Goal: Task Accomplishment & Management: Manage account settings

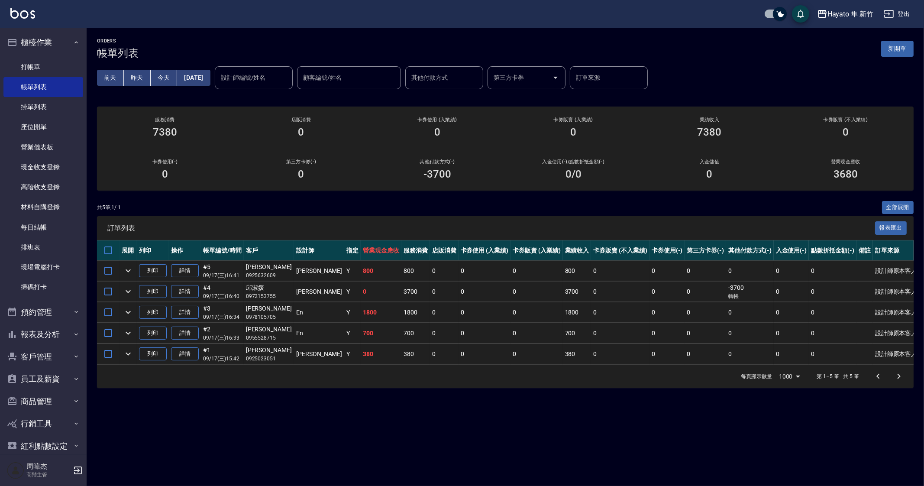
click at [568, 410] on div "ORDERS 帳單列表 新開單 [DATE] [DATE] [DATE] [DATE] 設計師編號/姓名 設計師編號/姓名 顧客編號/姓名 顧客編號/姓名 其…" at bounding box center [462, 243] width 924 height 486
click at [568, 412] on div "ORDERS 帳單列表 新開單 [DATE] [DATE] [DATE] [DATE] 設計師編號/姓名 設計師編號/姓名 顧客編號/姓名 顧客編號/姓名 其…" at bounding box center [462, 243] width 924 height 486
click at [567, 412] on div "ORDERS 帳單列表 新開單 前天 昨天 今天 2025/09/17 設計師編號/姓名 設計師編號/姓名 顧客編號/姓名 顧客編號/姓名 其他付款方式 其他…" at bounding box center [462, 243] width 924 height 486
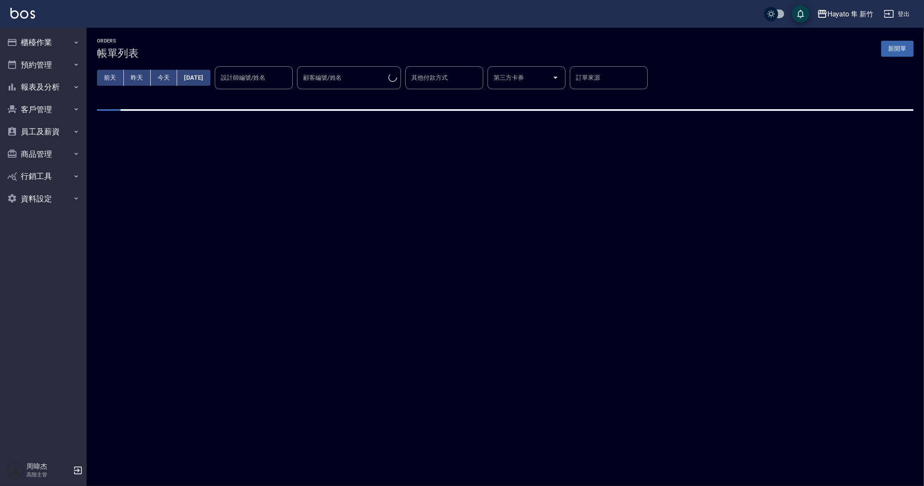
checkbox input "true"
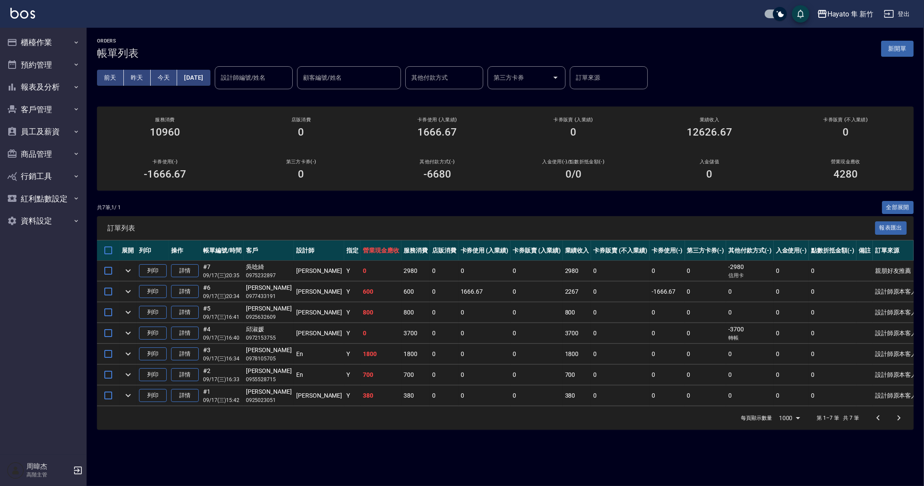
click at [561, 461] on div "ORDERS 帳單列表 新開單 前天 昨天 今天 2025/09/17 設計師編號/姓名 設計師編號/姓名 顧客編號/姓名 顧客編號/姓名 其他付款方式 其他…" at bounding box center [462, 243] width 924 height 486
click at [562, 461] on div "ORDERS 帳單列表 新開單 前天 昨天 今天 2025/09/17 設計師編號/姓名 設計師編號/姓名 顧客編號/姓名 顧客編號/姓名 其他付款方式 其他…" at bounding box center [462, 243] width 924 height 486
drag, startPoint x: 562, startPoint y: 461, endPoint x: 645, endPoint y: 439, distance: 85.4
click at [578, 471] on div "ORDERS 帳單列表 新開單 前天 昨天 今天 2025/09/17 設計師編號/姓名 設計師編號/姓名 顧客編號/姓名 顧客編號/姓名 其他付款方式 其他…" at bounding box center [462, 243] width 924 height 486
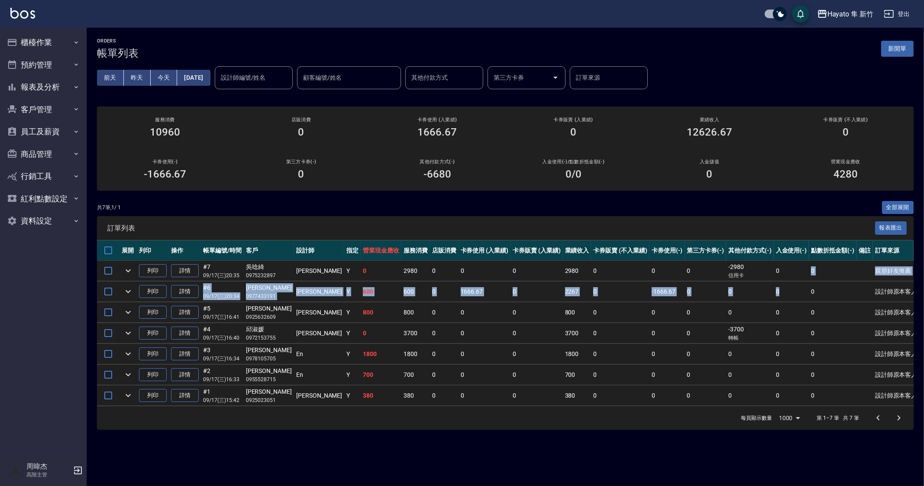
click at [783, 271] on tbody "列印 詳情 #7 09/17 (三) 20:35 吳唸綺 0975232897 Amy Y 0 2980 0 0 0 2980 0 0 0 -2980 信用卡…" at bounding box center [508, 333] width 822 height 145
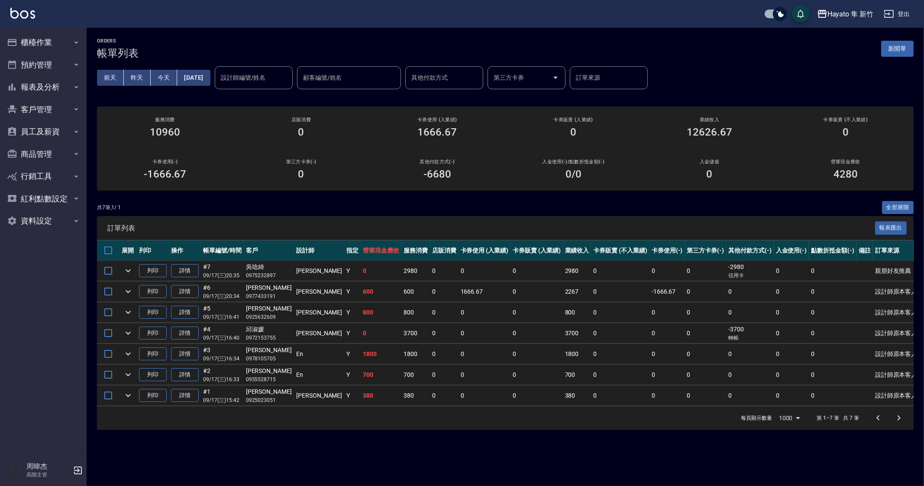
click at [773, 361] on td "0" at bounding box center [790, 354] width 35 height 20
click at [510, 354] on td "0" at bounding box center [536, 354] width 52 height 20
click at [591, 392] on td "0" at bounding box center [620, 395] width 58 height 20
click at [604, 364] on td "0" at bounding box center [620, 374] width 58 height 20
click at [696, 440] on div "ORDERS 帳單列表 新開單 前天 昨天 今天 2025/09/17 設計師編號/姓名 設計師編號/姓名 顧客編號/姓名 顧客編號/姓名 其他付款方式 其他…" at bounding box center [462, 243] width 924 height 486
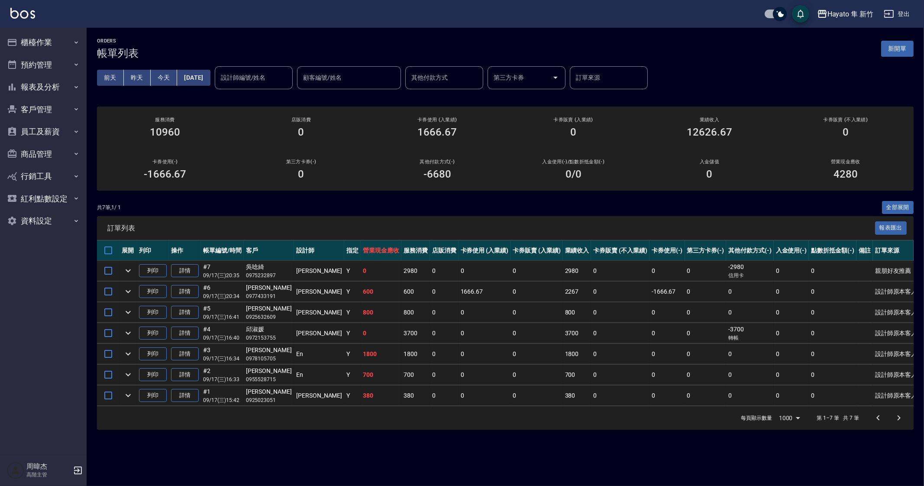
click at [458, 242] on th "卡券使用 (入業績)" at bounding box center [484, 250] width 52 height 20
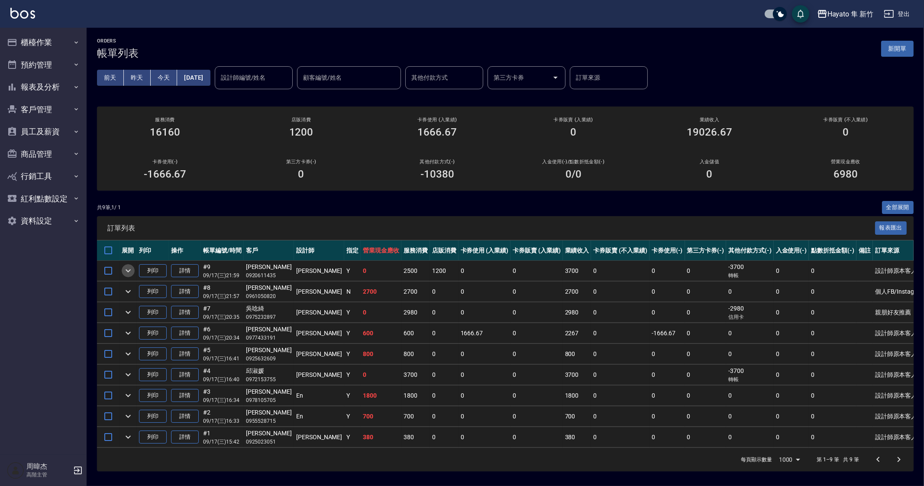
click at [130, 268] on icon "expand row" at bounding box center [128, 270] width 10 height 10
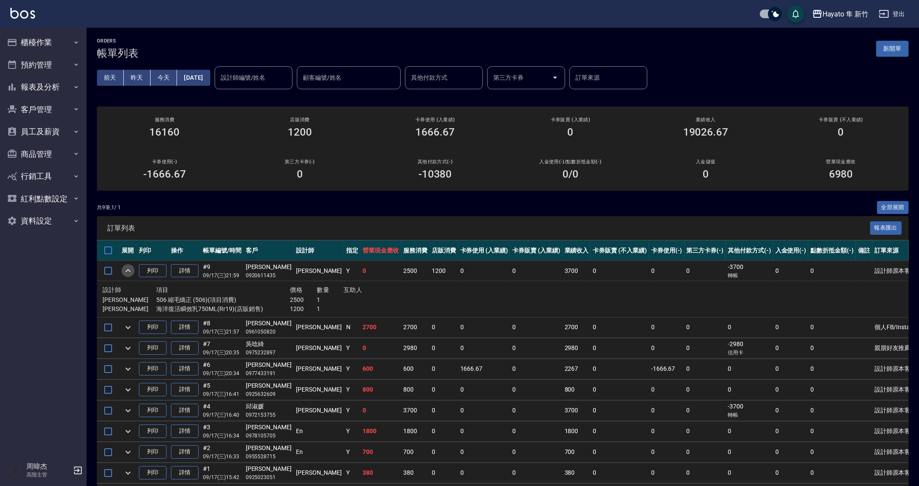
click at [130, 268] on icon "expand row" at bounding box center [128, 270] width 10 height 10
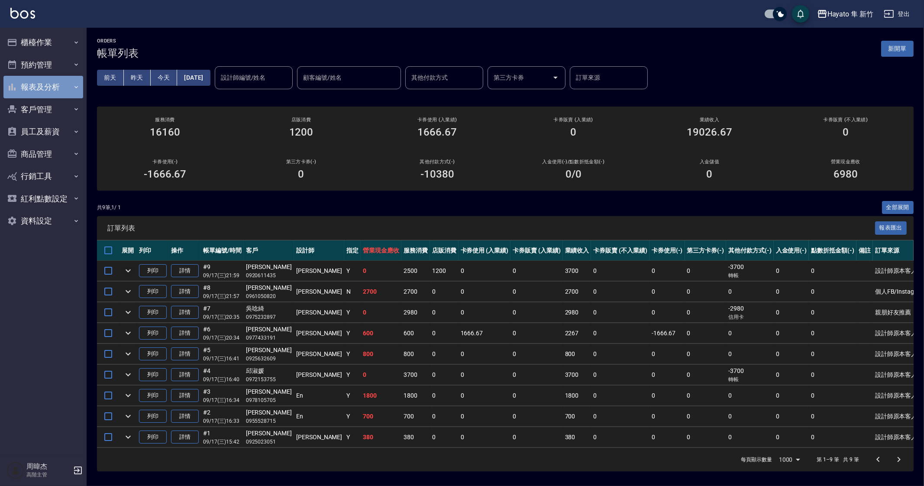
click at [55, 81] on button "報表及分析" at bounding box center [43, 87] width 80 height 23
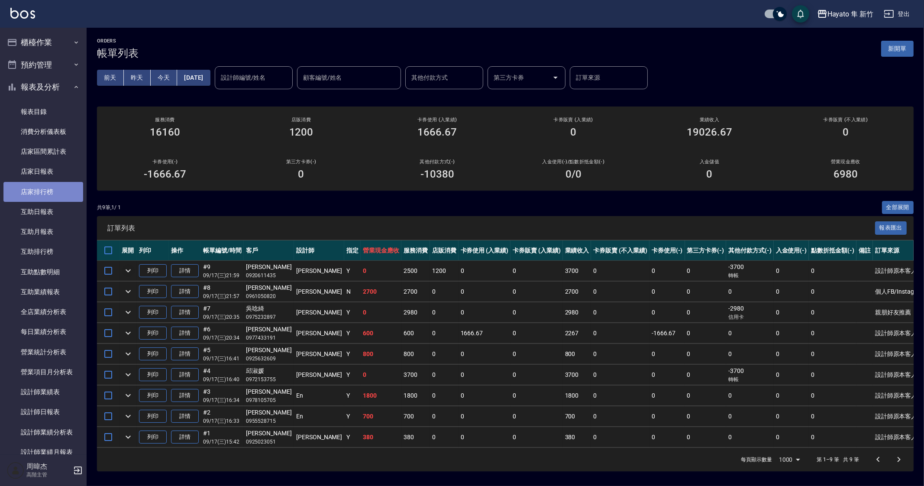
click at [64, 190] on link "店家排行榜" at bounding box center [43, 192] width 80 height 20
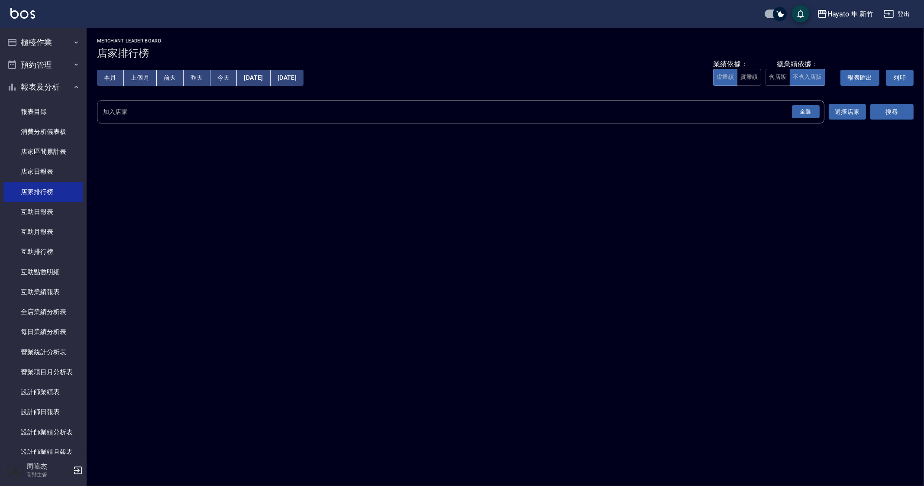
click at [818, 118] on div "全選" at bounding box center [805, 111] width 30 height 23
click at [817, 114] on div "全選" at bounding box center [806, 111] width 28 height 13
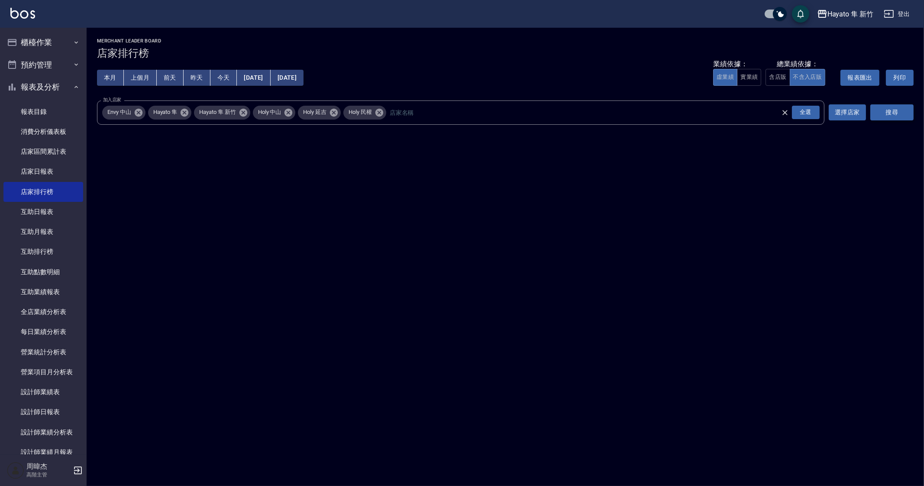
click at [892, 117] on button "搜尋" at bounding box center [891, 112] width 43 height 16
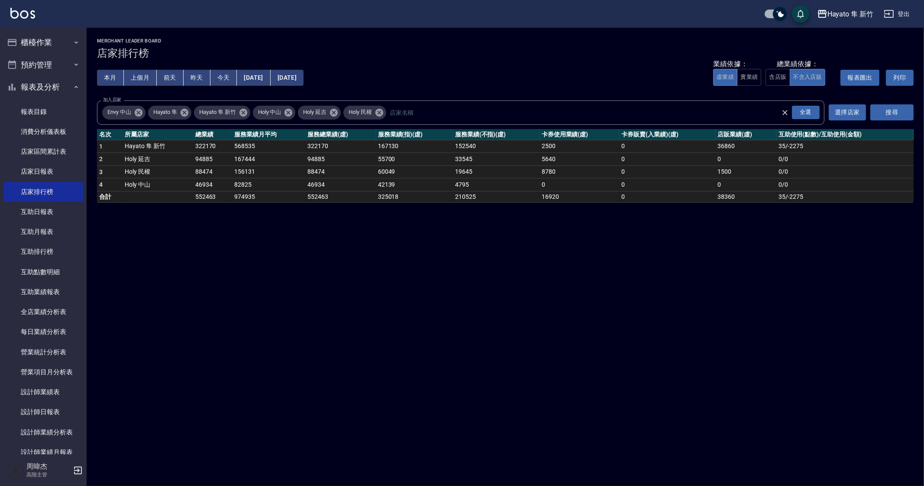
drag, startPoint x: 480, startPoint y: 393, endPoint x: 540, endPoint y: 434, distance: 72.0
click at [487, 397] on div "Hayato 隼 新竹 2025-09-01 - 2025-09-17 店家排行榜 列印時間： 2025-09-17-22:07 Merchant Leade…" at bounding box center [462, 243] width 924 height 486
click at [499, 401] on div "Hayato 隼 新竹 2025-09-01 - 2025-09-17 店家排行榜 列印時間： 2025-09-17-22:07 Merchant Leade…" at bounding box center [462, 243] width 924 height 486
click at [566, 353] on div "Hayato 隼 新竹 2025-09-01 - 2025-09-17 店家排行榜 列印時間： 2025-09-17-22:07 Merchant Leade…" at bounding box center [462, 243] width 924 height 486
click at [764, 334] on div "Hayato 隼 新竹 2025-09-01 - 2025-09-17 店家排行榜 列印時間： 2025-09-17-22:07 Merchant Leade…" at bounding box center [462, 243] width 924 height 486
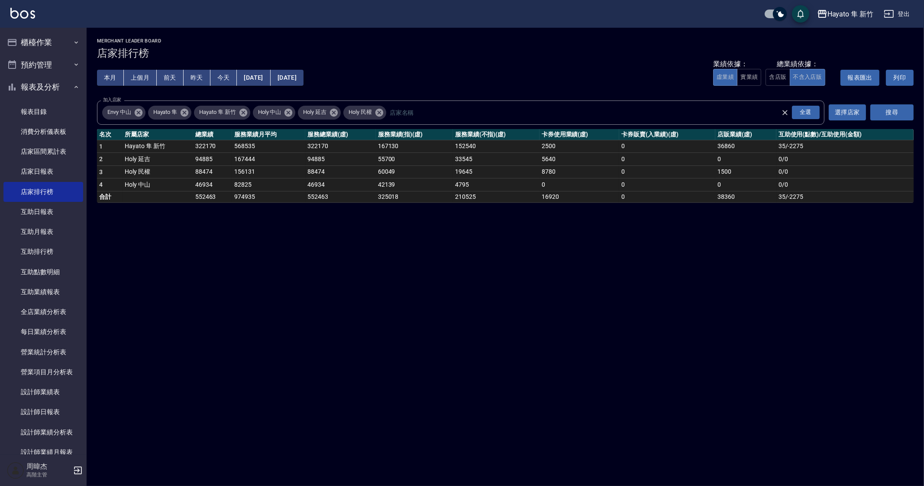
click at [771, 407] on div "Hayato 隼 新竹 2025-09-01 - 2025-09-17 店家排行榜 列印時間： 2025-09-17-22:07 Merchant Leade…" at bounding box center [462, 243] width 924 height 486
click at [616, 448] on div "Hayato 隼 新竹 2025-09-01 - 2025-09-17 店家排行榜 列印時間： 2025-09-17-22:07 Merchant Leade…" at bounding box center [462, 243] width 924 height 486
click at [357, 361] on div "Hayato 隼 新竹 2025-09-01 - 2025-09-17 店家排行榜 列印時間： 2025-09-17-22:07 Merchant Leade…" at bounding box center [462, 243] width 924 height 486
click at [403, 363] on div "Hayato 隼 新竹 2025-09-01 - 2025-09-17 店家排行榜 列印時間： 2025-09-17-22:07 Merchant Leade…" at bounding box center [462, 243] width 924 height 486
click at [409, 358] on div "Hayato 隼 新竹 2025-09-01 - 2025-09-17 店家排行榜 列印時間： 2025-09-17-22:07 Merchant Leade…" at bounding box center [462, 243] width 924 height 486
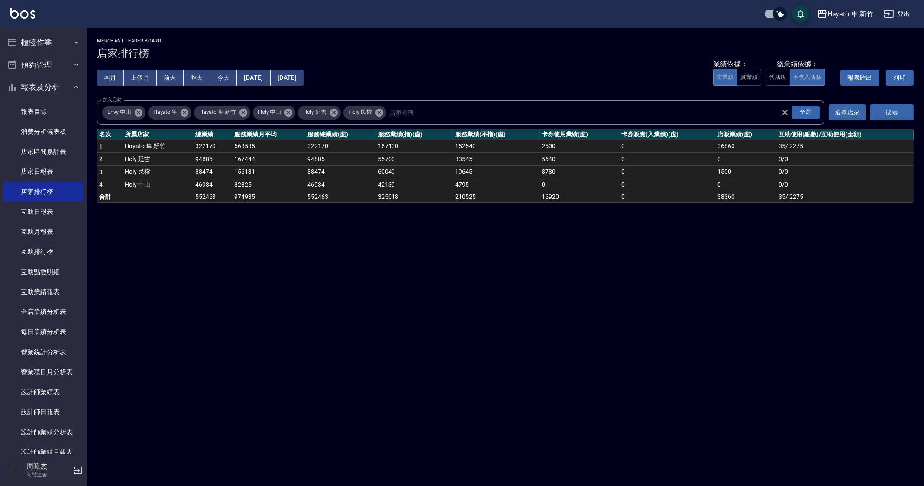
click at [425, 348] on div "Hayato 隼 新竹 2025-09-01 - 2025-09-17 店家排行榜 列印時間： 2025-09-17-22:07 Merchant Leade…" at bounding box center [462, 243] width 924 height 486
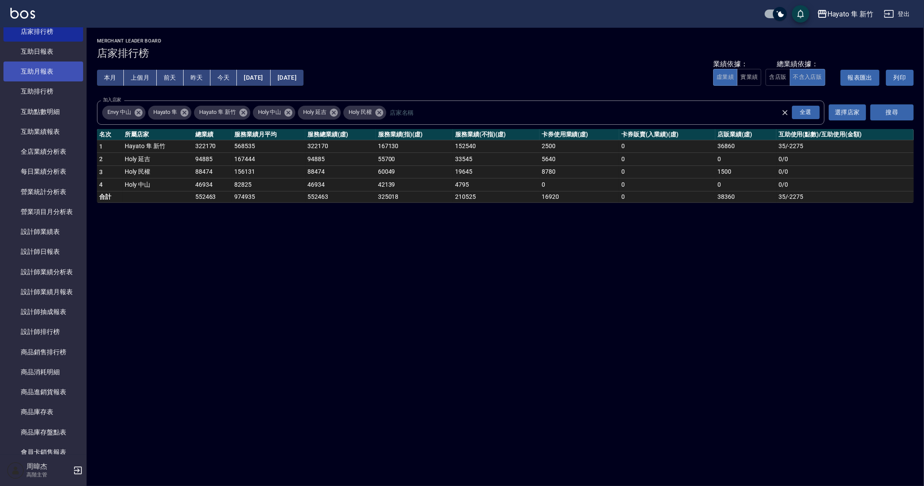
scroll to position [162, 0]
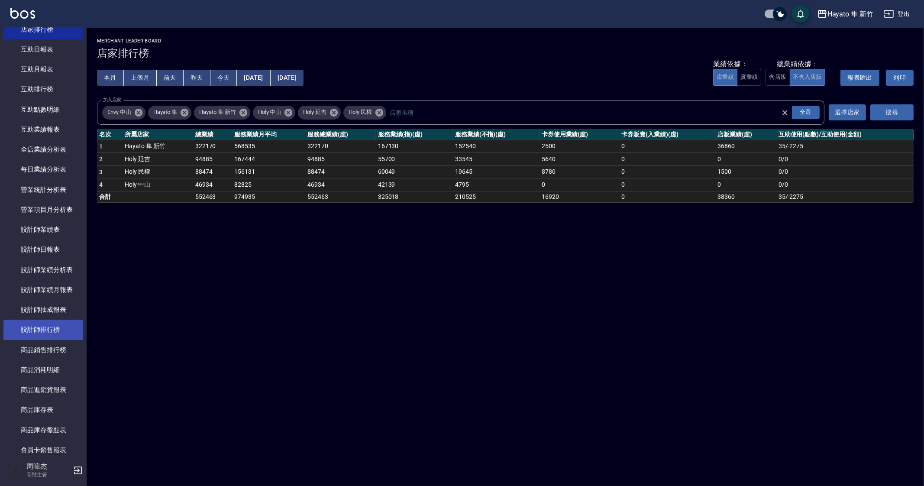
click at [68, 327] on link "設計師排行榜" at bounding box center [43, 329] width 80 height 20
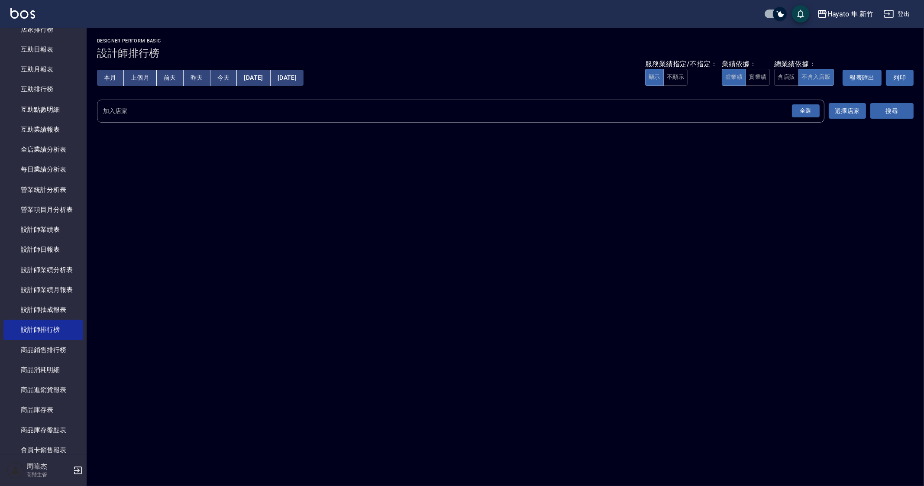
click at [815, 109] on div "全選" at bounding box center [806, 110] width 28 height 13
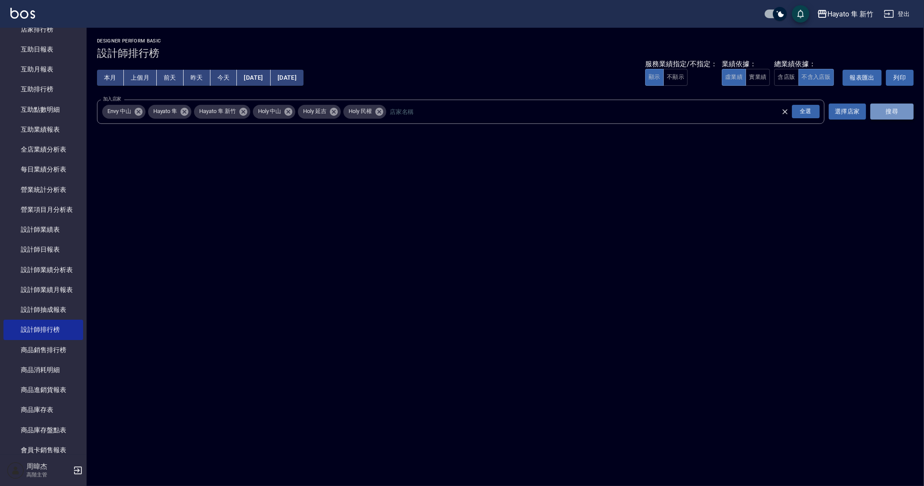
click at [900, 114] on button "搜尋" at bounding box center [891, 111] width 43 height 16
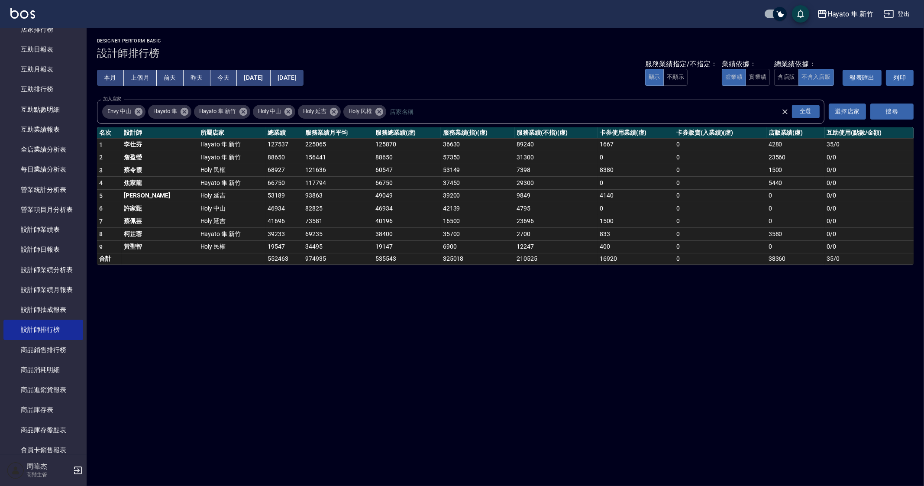
click at [590, 286] on div "Hayato 隼 新竹 2025-09-01 - 2025-09-17 設計師排行榜 列印時間： 2025-09-17-22:21 Designer Perf…" at bounding box center [462, 243] width 924 height 486
click at [448, 313] on div "Hayato 隼 新竹 2025-09-01 - 2025-09-17 設計師排行榜 列印時間： 2025-09-17-22:21 Designer Perf…" at bounding box center [462, 243] width 924 height 486
click at [447, 313] on div "Hayato 隼 新竹 2025-09-01 - 2025-09-17 設計師排行榜 列印時間： 2025-09-17-22:21 Designer Perf…" at bounding box center [462, 243] width 924 height 486
click at [312, 210] on td "82825" at bounding box center [338, 208] width 70 height 13
click at [354, 323] on div "Hayato 隼 新竹 2025-09-01 - 2025-09-17 設計師排行榜 列印時間： 2025-09-17-22:21 Designer Perf…" at bounding box center [462, 243] width 924 height 486
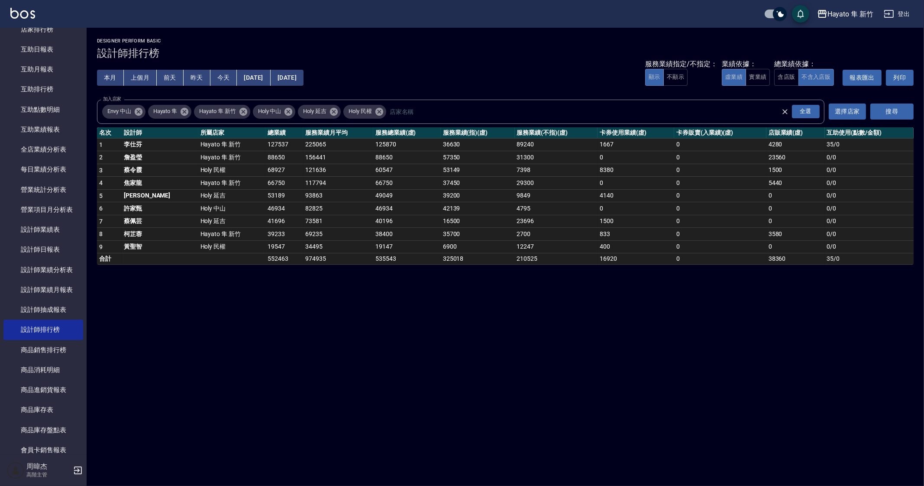
drag, startPoint x: 354, startPoint y: 323, endPoint x: 357, endPoint y: 320, distance: 4.9
click at [357, 322] on div "Hayato 隼 新竹 2025-09-01 - 2025-09-17 設計師排行榜 列印時間： 2025-09-17-22:21 Designer Perf…" at bounding box center [462, 243] width 924 height 486
click at [358, 319] on div "Hayato 隼 新竹 2025-09-01 - 2025-09-17 設計師排行榜 列印時間： 2025-09-17-22:21 Designer Perf…" at bounding box center [462, 243] width 924 height 486
click at [240, 354] on div "Hayato 隼 新竹 2025-09-01 - 2025-09-17 設計師排行榜 列印時間： 2025-09-17-22:21 Designer Perf…" at bounding box center [462, 243] width 924 height 486
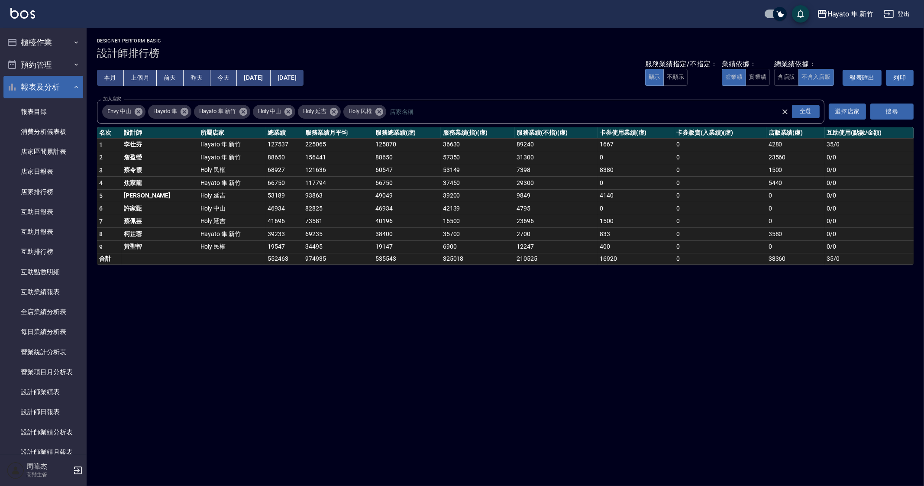
click at [54, 83] on button "報表及分析" at bounding box center [43, 87] width 80 height 23
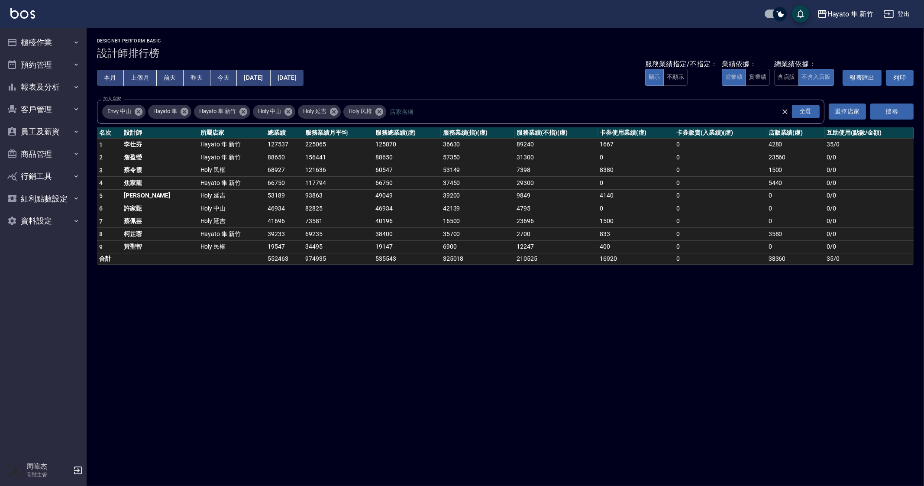
click at [450, 335] on div "Hayato 隼 新竹 2025-09-01 - 2025-09-17 設計師排行榜 列印時間： 2025-09-17-22:21 Designer Perf…" at bounding box center [462, 243] width 924 height 486
click at [456, 333] on div "Hayato 隼 新竹 2025-09-01 - 2025-09-17 設計師排行榜 列印時間： 2025-09-17-22:21 Designer Perf…" at bounding box center [462, 243] width 924 height 486
drag, startPoint x: 129, startPoint y: 194, endPoint x: 262, endPoint y: 197, distance: 132.9
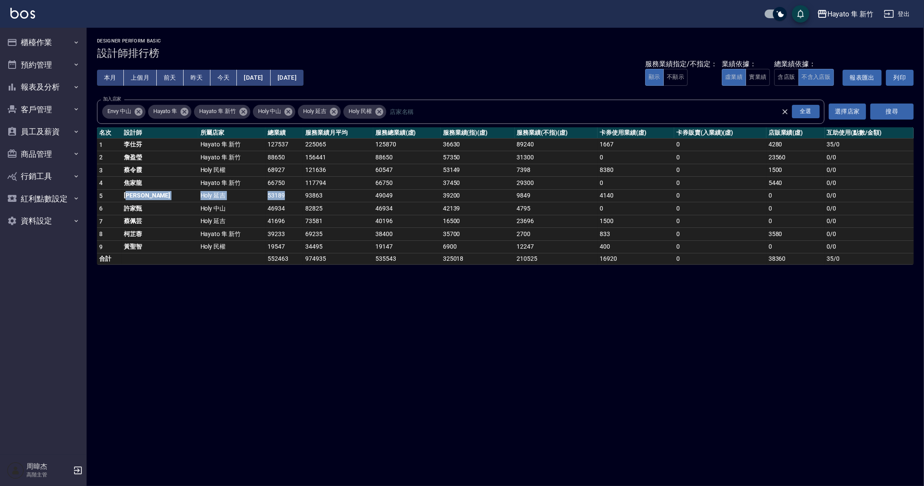
click at [262, 197] on tr "5 陳旻 Holy 延吉 53189 93863 49049 39200 9849 4140 0 0 0 / 0" at bounding box center [505, 195] width 816 height 13
click at [206, 328] on div "Hayato 隼 新竹 2025-09-01 - 2025-09-17 設計師排行榜 列印時間： 2025-09-17-22:21 Designer Perf…" at bounding box center [462, 243] width 924 height 486
drag, startPoint x: 357, startPoint y: 411, endPoint x: 645, endPoint y: 415, distance: 287.9
click at [644, 416] on div "Hayato 隼 新竹 2025-09-01 - 2025-09-17 設計師排行榜 列印時間： 2025-09-17-22:21 Designer Perf…" at bounding box center [462, 243] width 924 height 486
click at [216, 331] on div "Hayato 隼 新竹 2025-09-01 - 2025-09-17 設計師排行榜 列印時間： 2025-09-17-22:21 Designer Perf…" at bounding box center [462, 243] width 924 height 486
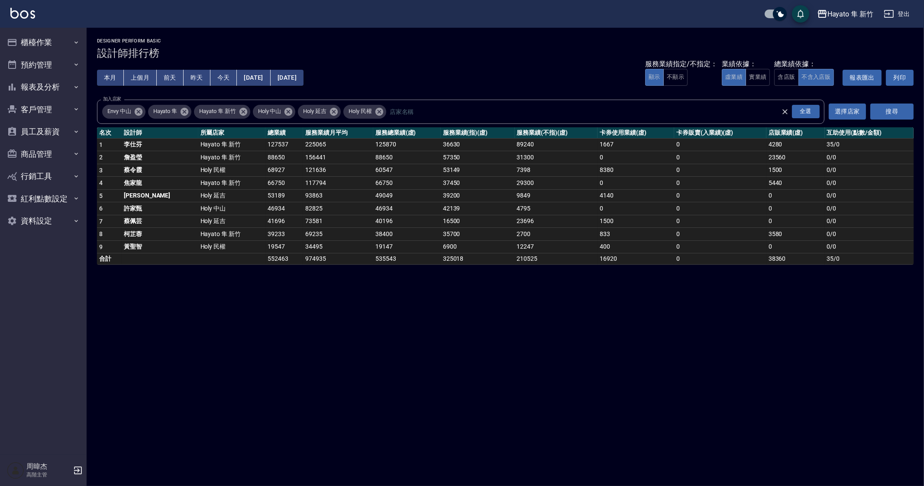
drag, startPoint x: 194, startPoint y: 385, endPoint x: 555, endPoint y: 450, distance: 366.8
click at [555, 450] on div "Hayato 隼 新竹 2025-09-01 - 2025-09-17 設計師排行榜 列印時間： 2025-09-17-22:21 Designer Perf…" at bounding box center [462, 243] width 924 height 486
click at [802, 341] on div "Hayato 隼 新竹 2025-09-01 - 2025-09-17 設計師排行榜 列印時間： 2025-09-17-22:21 Designer Perf…" at bounding box center [462, 243] width 924 height 486
drag, startPoint x: 442, startPoint y: 327, endPoint x: 405, endPoint y: 310, distance: 40.7
click at [438, 328] on div "Hayato 隼 新竹 2025-09-01 - 2025-09-17 設計師排行榜 列印時間： 2025-09-17-22:21 Designer Perf…" at bounding box center [462, 243] width 924 height 486
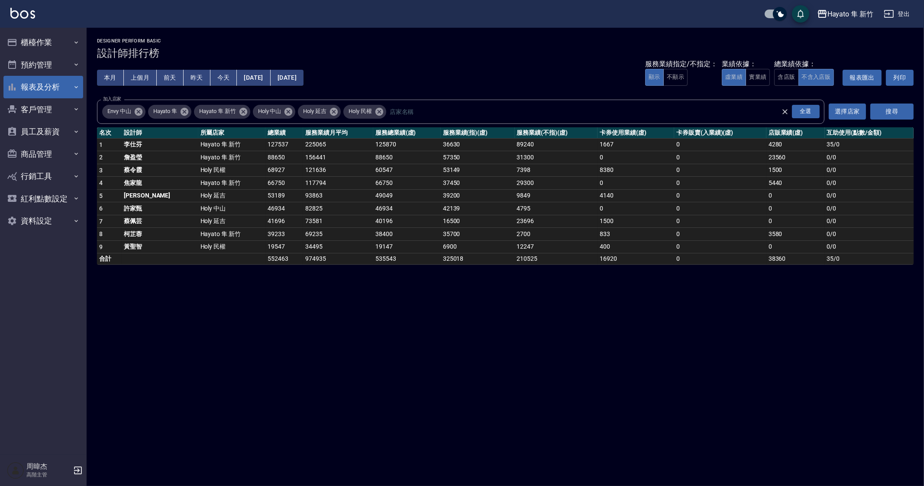
click at [68, 86] on button "報表及分析" at bounding box center [43, 87] width 80 height 23
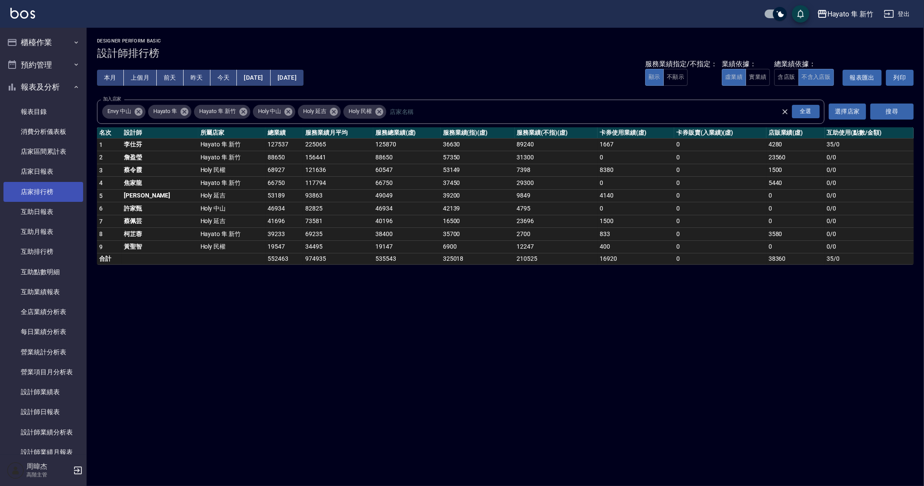
click at [56, 187] on link "店家排行榜" at bounding box center [43, 192] width 80 height 20
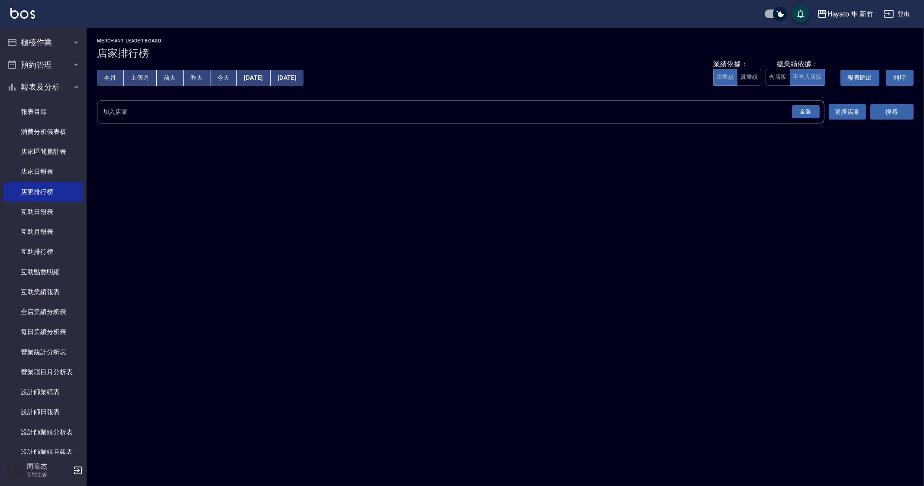
click at [799, 110] on div "全選" at bounding box center [806, 111] width 28 height 13
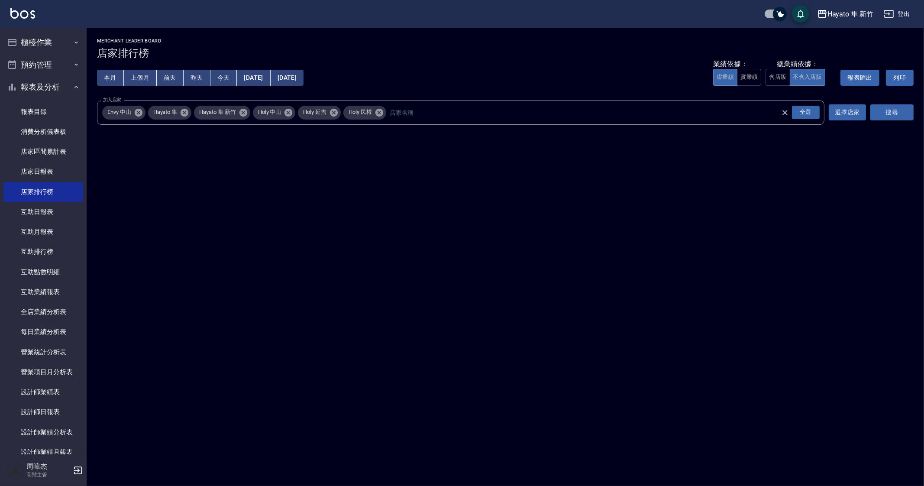
click at [907, 118] on button "搜尋" at bounding box center [891, 112] width 43 height 16
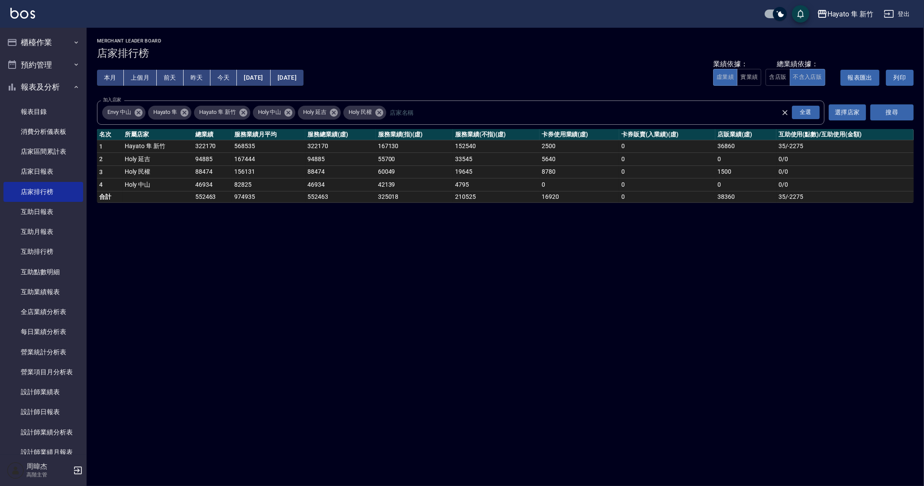
drag, startPoint x: 641, startPoint y: 335, endPoint x: 590, endPoint y: 313, distance: 55.5
click at [589, 314] on div "Hayato 隼 新竹 2025-09-01 - 2025-09-17 店家排行榜 列印時間： 2025-09-17-22:25 Merchant Leade…" at bounding box center [462, 243] width 924 height 486
click at [571, 306] on div "Hayato 隼 新竹 2025-09-01 - 2025-09-17 店家排行榜 列印時間： 2025-09-17-22:25 Merchant Leade…" at bounding box center [462, 243] width 924 height 486
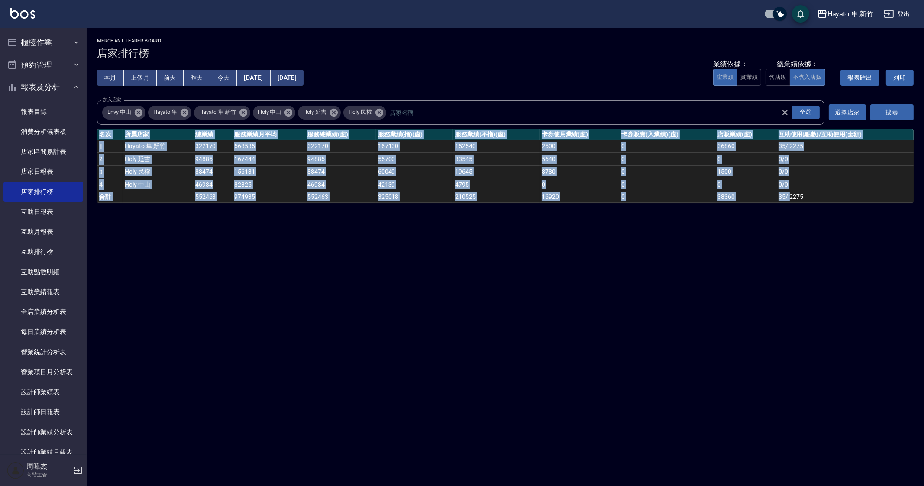
click at [571, 306] on div "Hayato 隼 新竹 2025-09-01 - 2025-09-17 店家排行榜 列印時間： 2025-09-17-22:25 Merchant Leade…" at bounding box center [462, 243] width 924 height 486
click at [782, 302] on div "Hayato 隼 新竹 2025-09-01 - 2025-09-17 店家排行榜 列印時間： 2025-09-17-22:25 Merchant Leade…" at bounding box center [462, 243] width 924 height 486
click at [562, 295] on div "Hayato 隼 新竹 2025-09-01 - 2025-09-17 店家排行榜 列印時間： 2025-09-17-22:25 Merchant Leade…" at bounding box center [462, 243] width 924 height 486
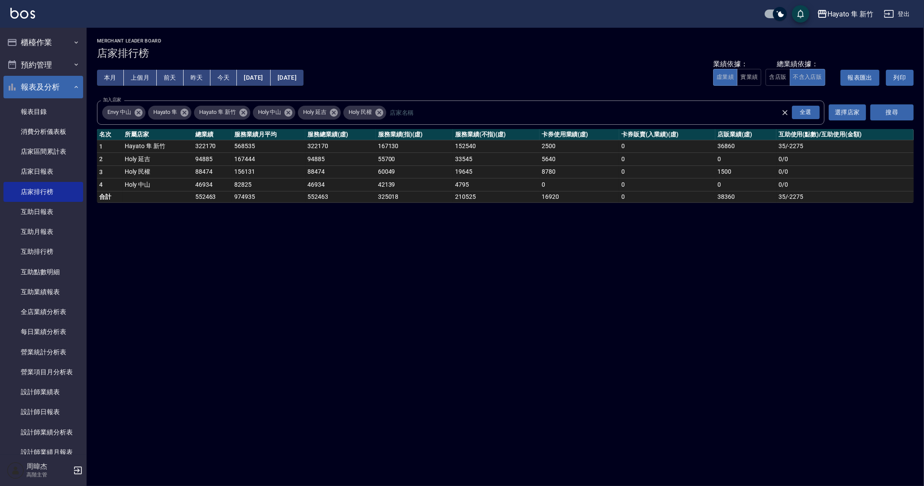
click at [54, 90] on button "報表及分析" at bounding box center [43, 87] width 80 height 23
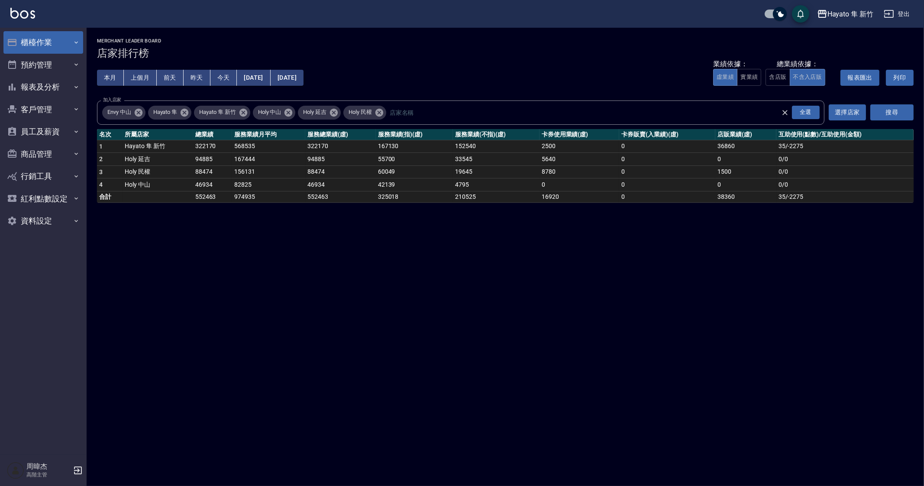
click at [54, 42] on button "櫃檯作業" at bounding box center [43, 42] width 80 height 23
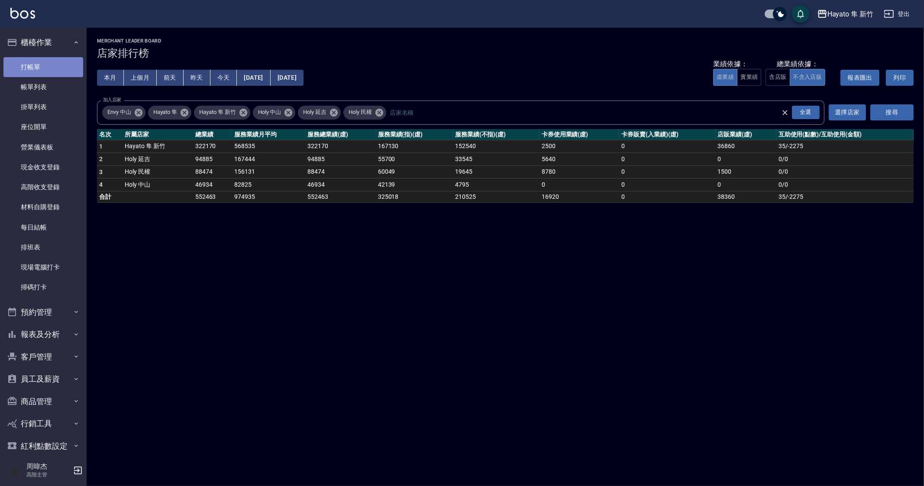
click at [53, 72] on link "打帳單" at bounding box center [43, 67] width 80 height 20
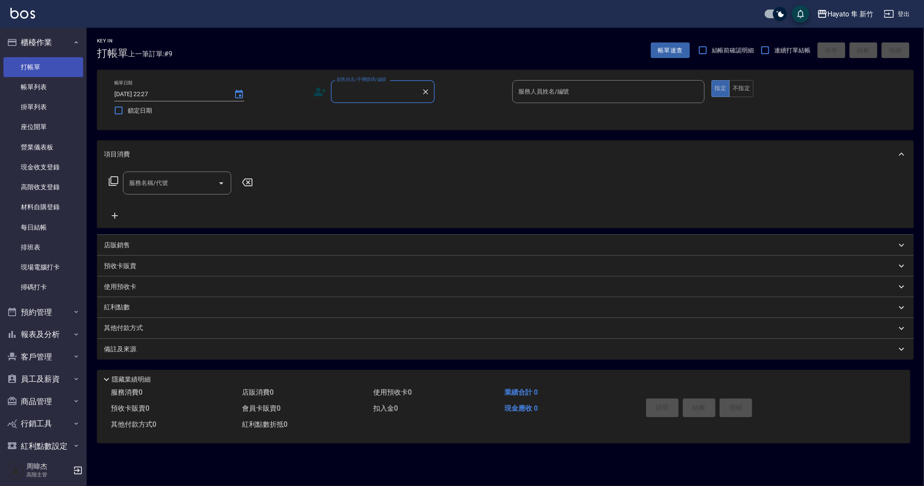
click at [39, 65] on link "打帳單" at bounding box center [43, 67] width 80 height 20
click at [837, 14] on div "Hayato 隼 新竹" at bounding box center [850, 14] width 46 height 11
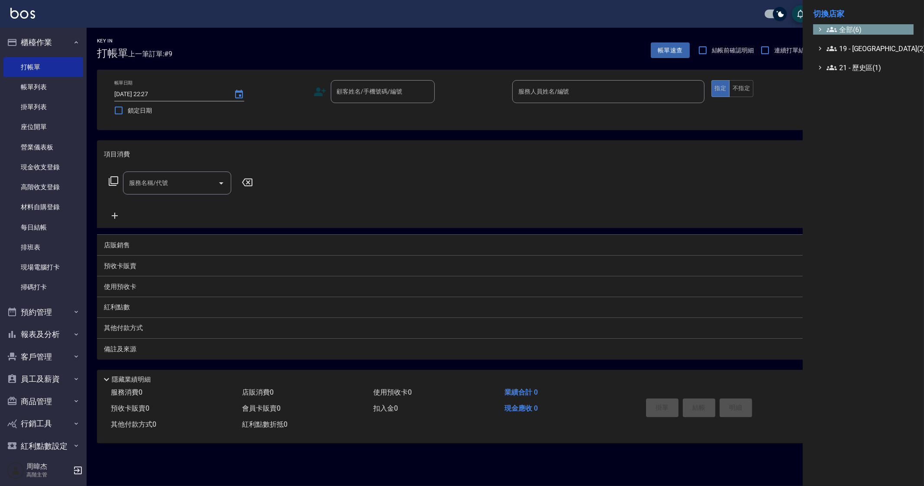
click at [840, 25] on span "全部(6)" at bounding box center [868, 29] width 84 height 10
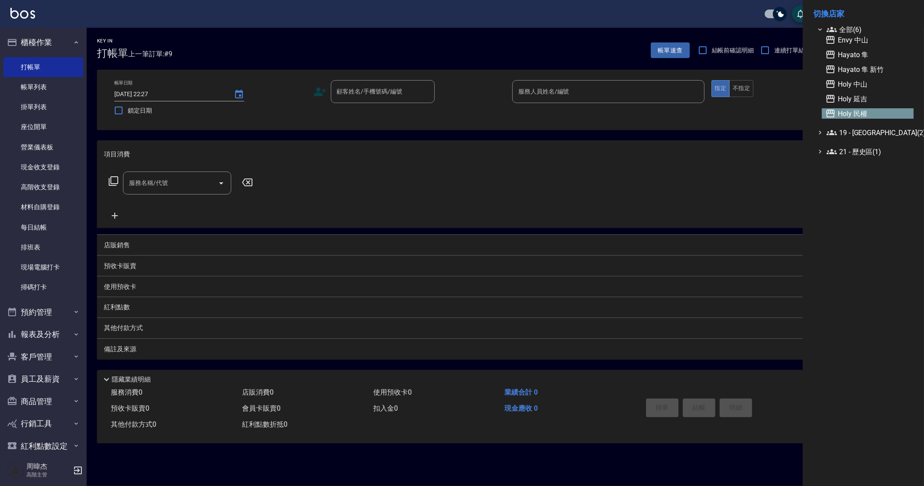
click at [870, 110] on span "Holy 民權" at bounding box center [867, 113] width 85 height 10
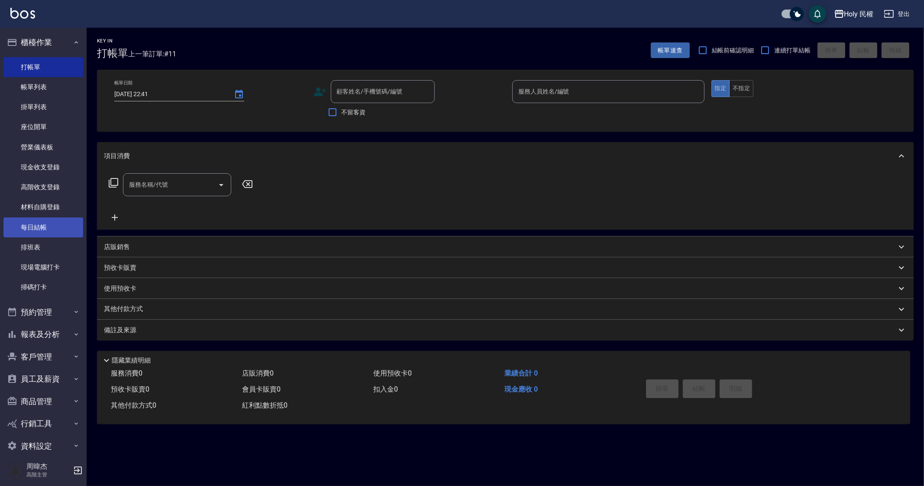
click at [67, 229] on link "每日結帳" at bounding box center [43, 227] width 80 height 20
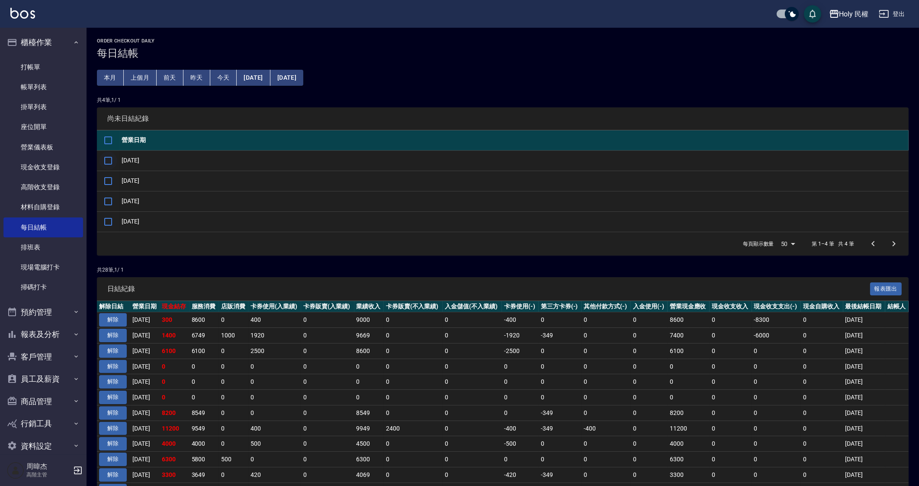
click at [108, 157] on input "checkbox" at bounding box center [108, 160] width 18 height 18
checkbox input "true"
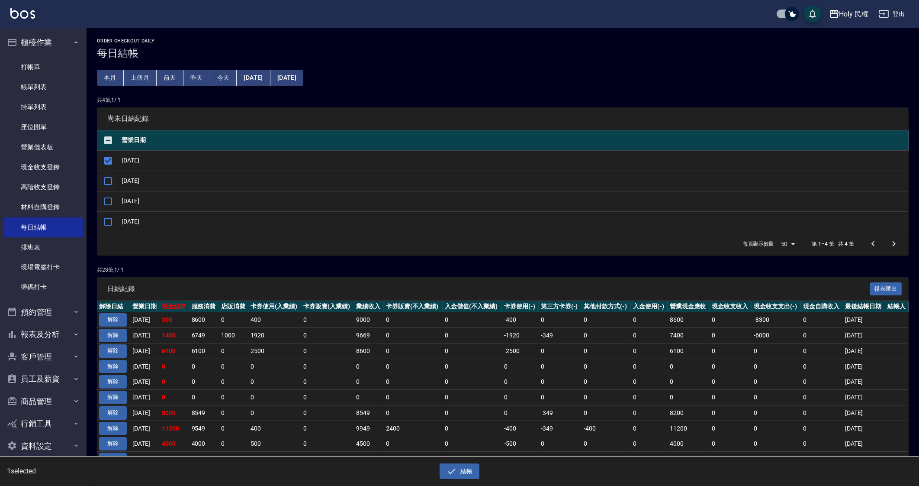
click at [107, 184] on input "checkbox" at bounding box center [108, 181] width 18 height 18
checkbox input "true"
drag, startPoint x: 108, startPoint y: 199, endPoint x: 110, endPoint y: 218, distance: 18.8
click at [108, 200] on input "checkbox" at bounding box center [108, 201] width 18 height 18
checkbox input "true"
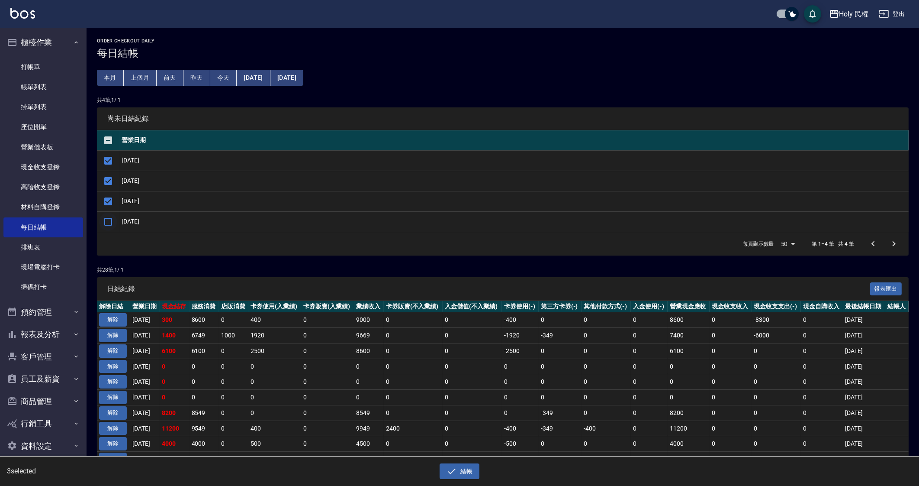
click at [108, 220] on input "checkbox" at bounding box center [108, 222] width 18 height 18
checkbox input "true"
click at [459, 473] on button "結帳" at bounding box center [460, 471] width 40 height 16
click at [422, 35] on button "確定" at bounding box center [429, 34] width 28 height 13
checkbox input "false"
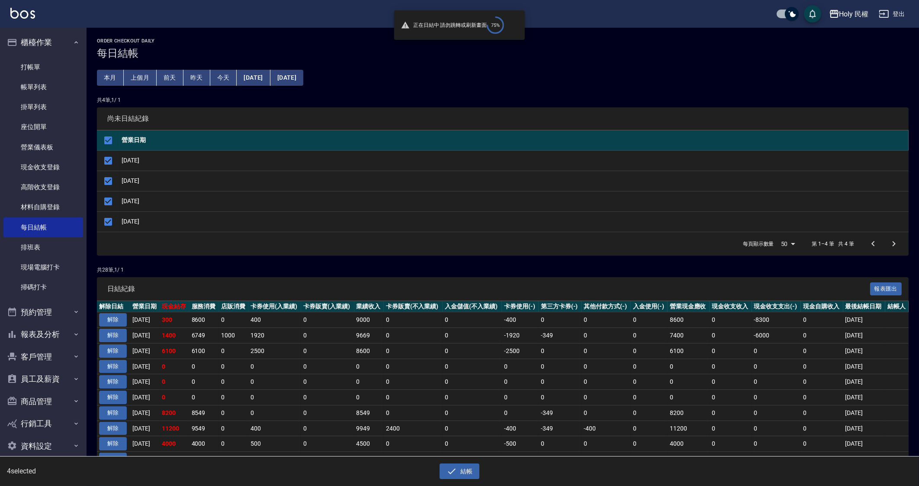
checkbox input "false"
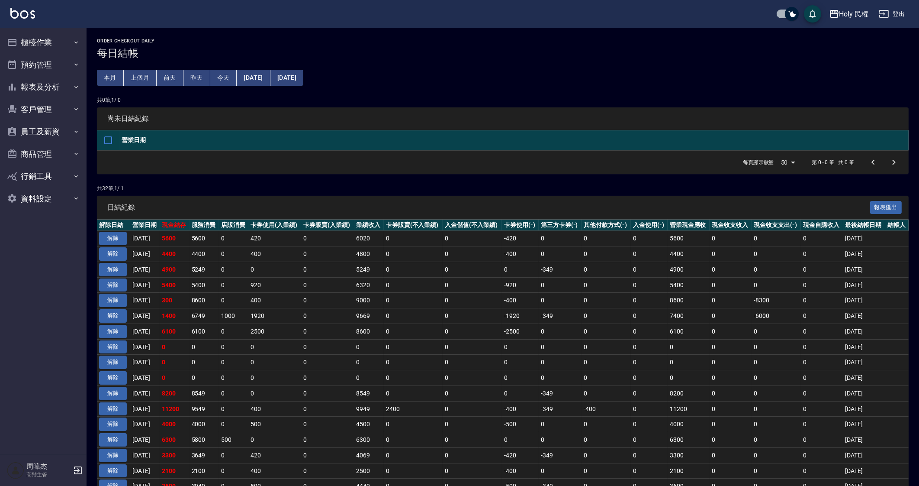
drag, startPoint x: 542, startPoint y: 360, endPoint x: 545, endPoint y: 373, distance: 12.9
click at [542, 366] on tr "解除 [DATE] 0 0 0 0 0 0 0 0 0 0 0 0 0 0 0 0 [DATE]" at bounding box center [503, 363] width 812 height 16
click at [523, 368] on td "0" at bounding box center [520, 363] width 37 height 16
click at [533, 294] on td "-400" at bounding box center [520, 301] width 37 height 16
click at [855, 18] on div "Holy 民權" at bounding box center [854, 14] width 29 height 11
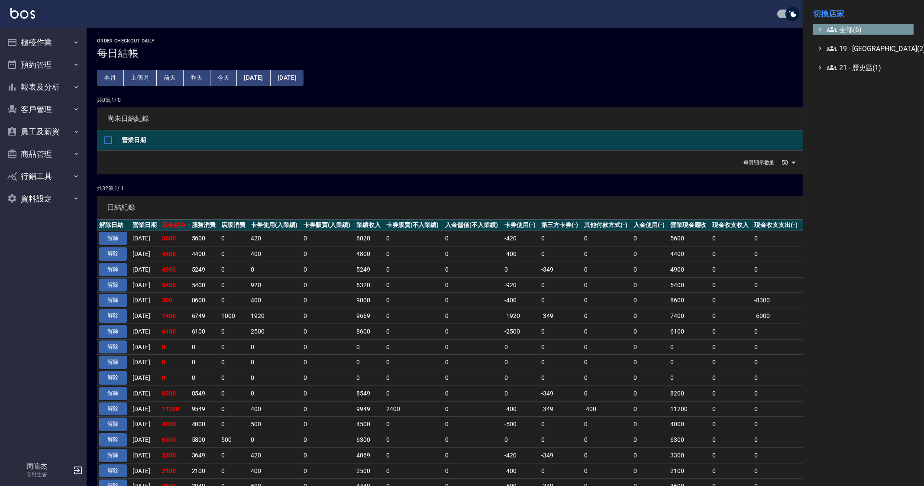
click at [851, 30] on span "全部(6)" at bounding box center [868, 29] width 84 height 10
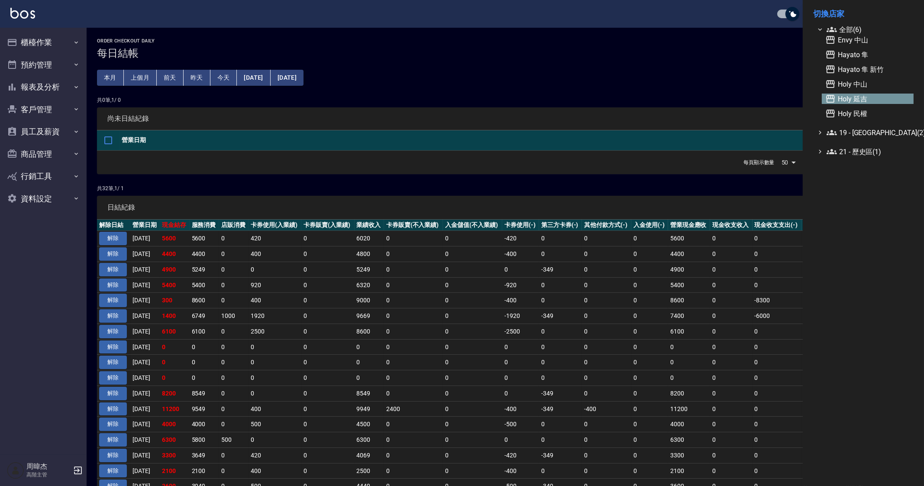
click at [860, 97] on span "Holy 延吉" at bounding box center [867, 98] width 85 height 10
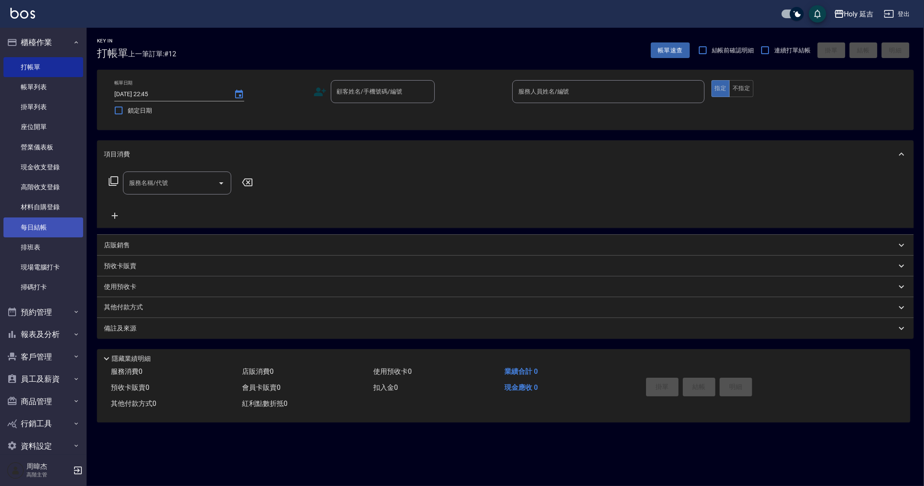
click at [68, 226] on link "每日結帳" at bounding box center [43, 227] width 80 height 20
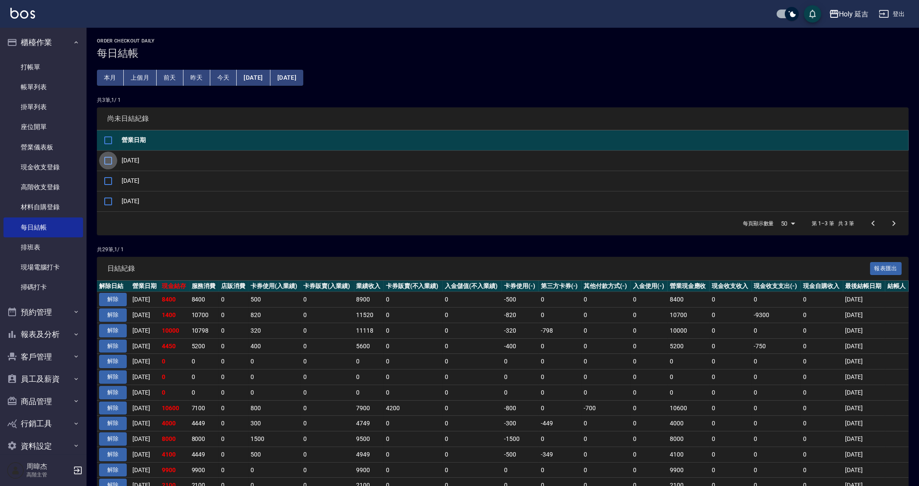
click at [108, 159] on input "checkbox" at bounding box center [108, 160] width 18 height 18
checkbox input "true"
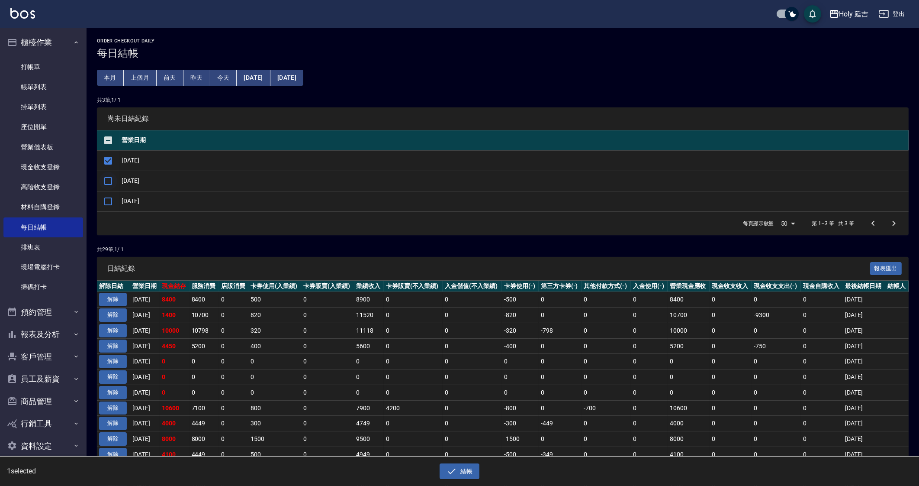
click at [113, 180] on input "checkbox" at bounding box center [108, 181] width 18 height 18
checkbox input "true"
drag, startPoint x: 116, startPoint y: 205, endPoint x: 225, endPoint y: 290, distance: 137.9
click at [116, 205] on input "checkbox" at bounding box center [108, 201] width 18 height 18
checkbox input "true"
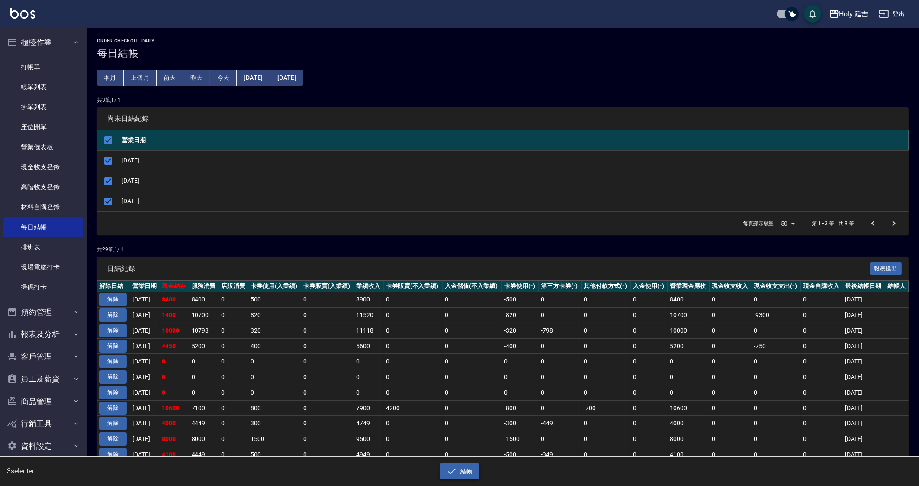
click at [467, 468] on button "結帳" at bounding box center [460, 471] width 40 height 16
click at [429, 36] on button "確定" at bounding box center [429, 34] width 28 height 13
checkbox input "false"
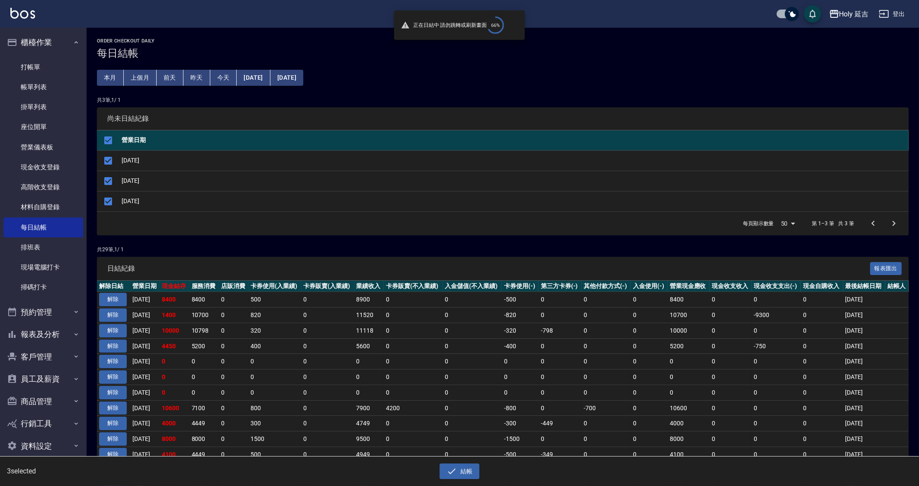
checkbox input "false"
